Goal: Transaction & Acquisition: Purchase product/service

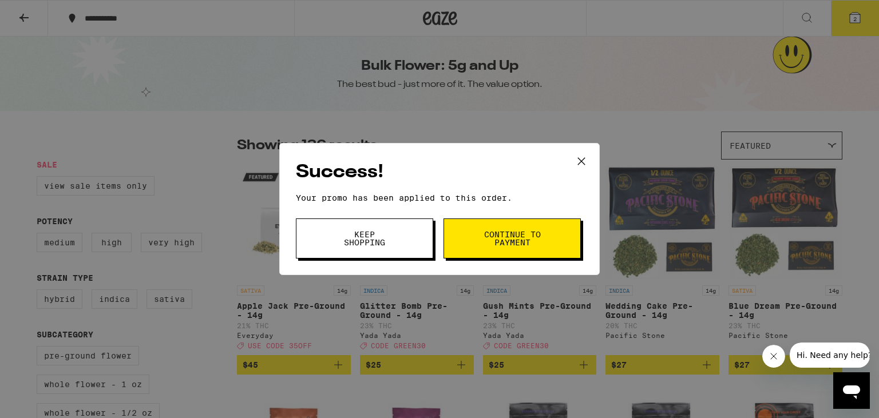
click at [360, 231] on span "Keep Shopping" at bounding box center [364, 239] width 58 height 16
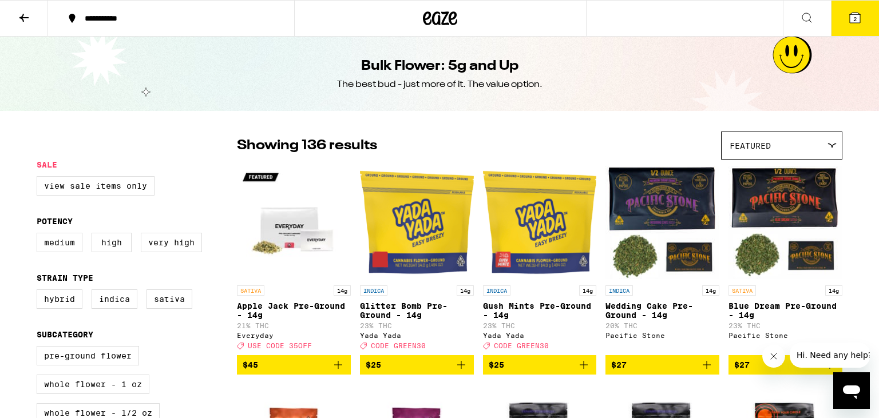
click at [853, 28] on button "2" at bounding box center [855, 18] width 48 height 35
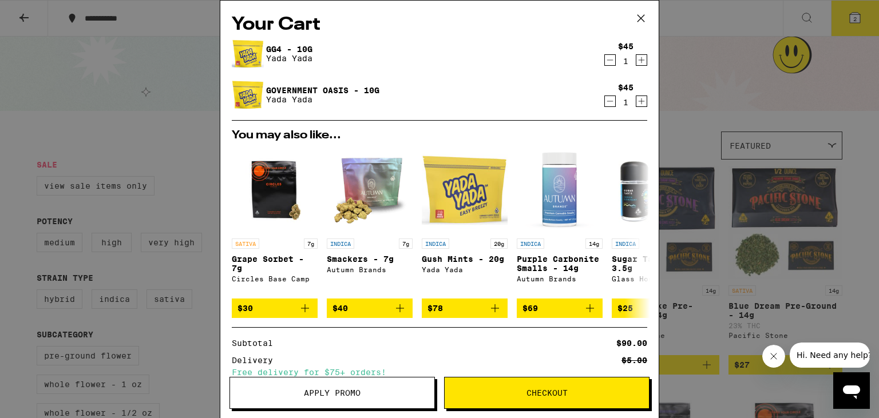
click at [531, 402] on button "Checkout" at bounding box center [546, 393] width 205 height 32
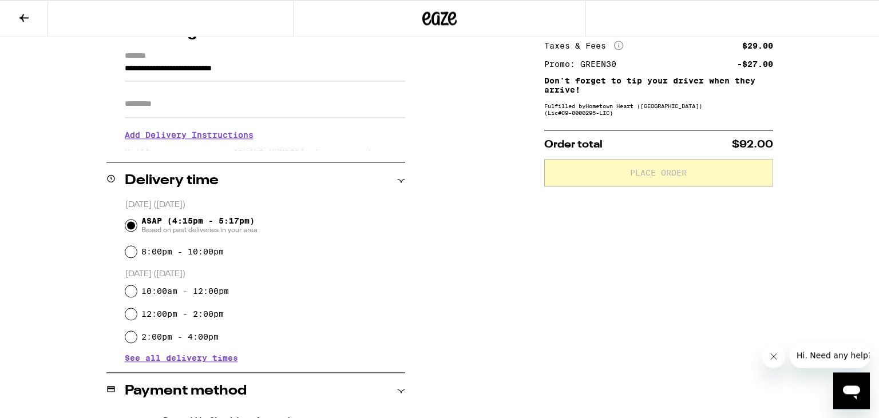
scroll to position [173, 0]
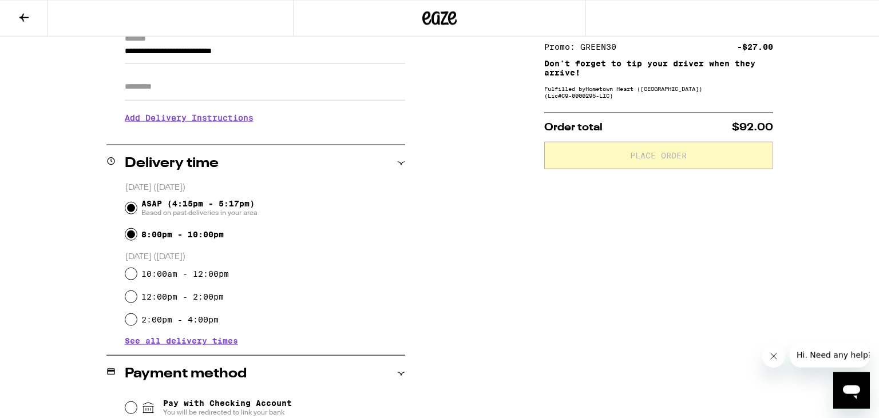
click at [129, 236] on input "8:00pm - 10:00pm" at bounding box center [130, 234] width 11 height 11
radio input "true"
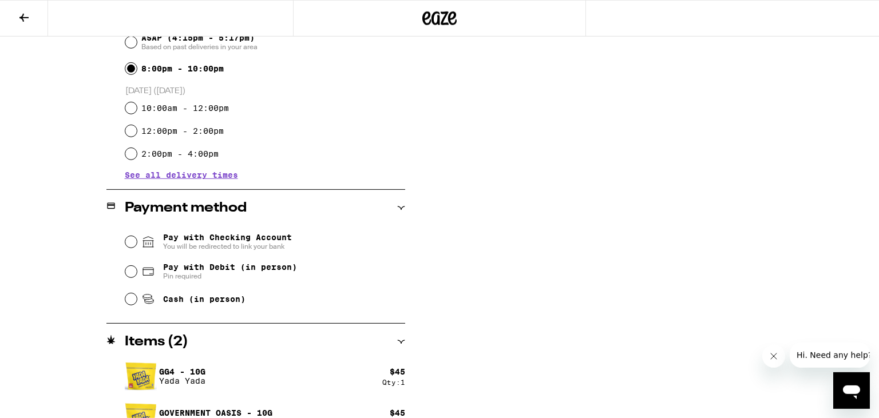
scroll to position [363, 0]
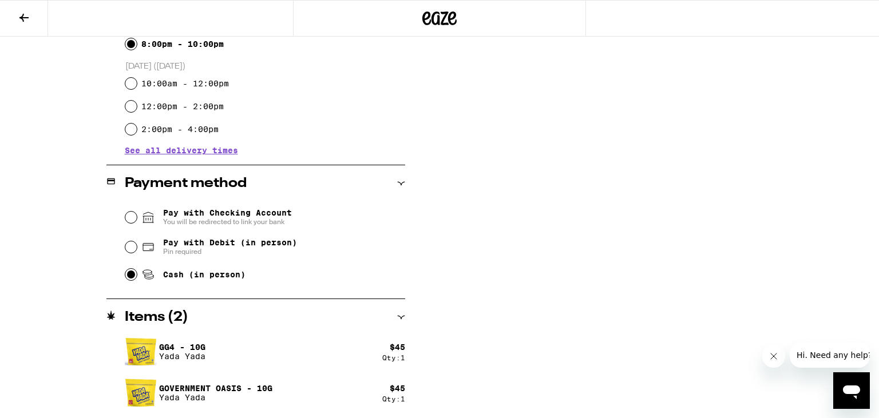
click at [129, 276] on input "Cash (in person)" at bounding box center [130, 274] width 11 height 11
radio input "true"
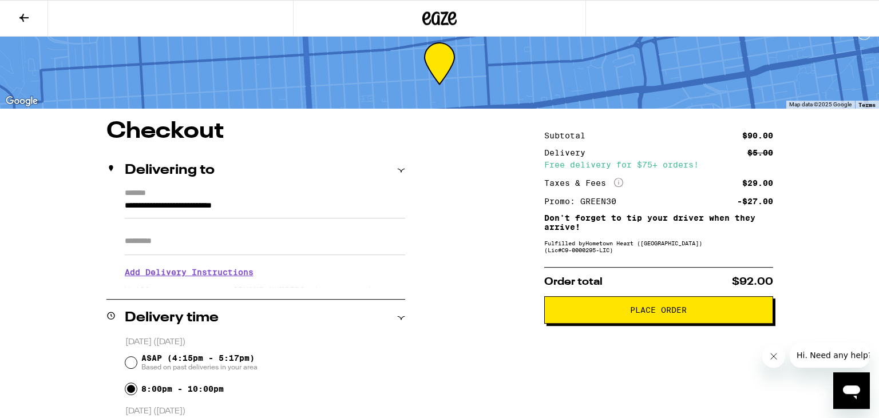
scroll to position [99, 0]
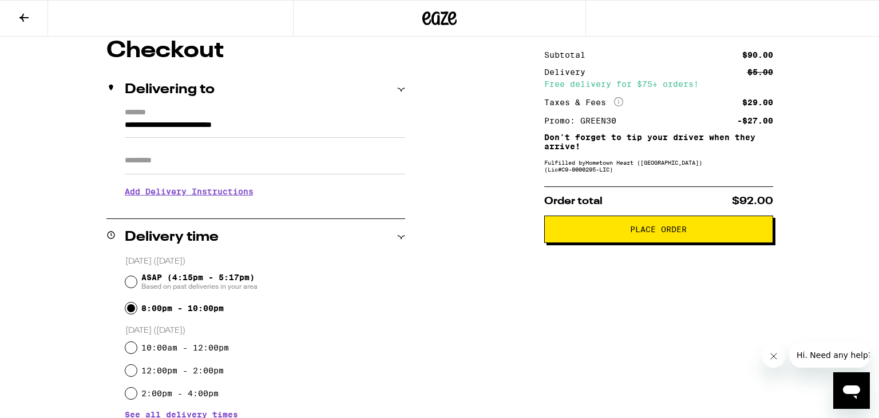
click at [697, 240] on button "Place Order" at bounding box center [658, 229] width 229 height 27
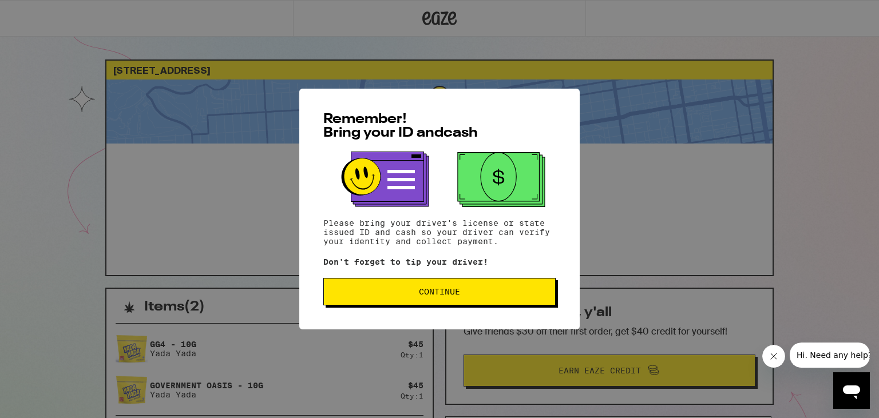
click at [498, 300] on button "Continue" at bounding box center [439, 291] width 232 height 27
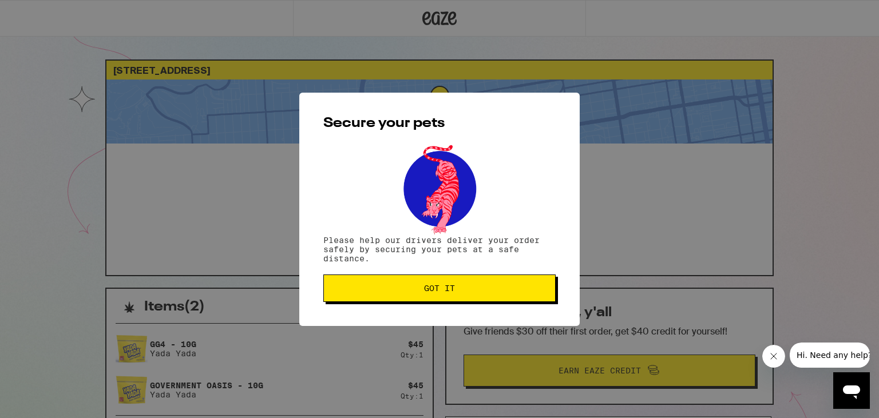
click at [498, 300] on button "Got it" at bounding box center [439, 288] width 232 height 27
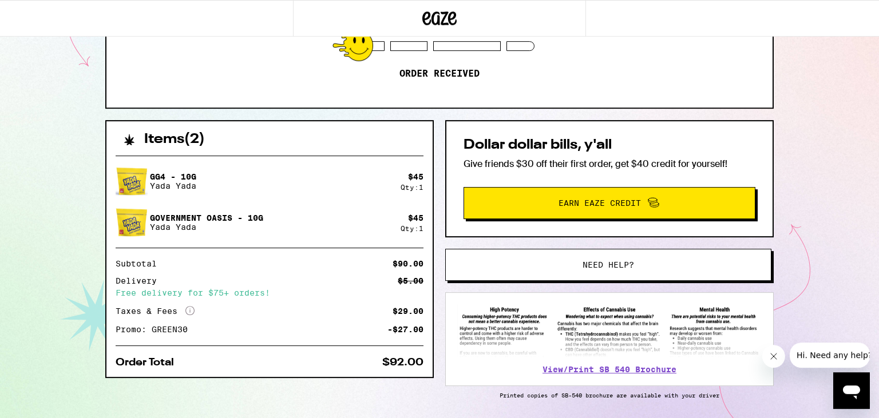
scroll to position [168, 0]
